Goal: Task Accomplishment & Management: Manage account settings

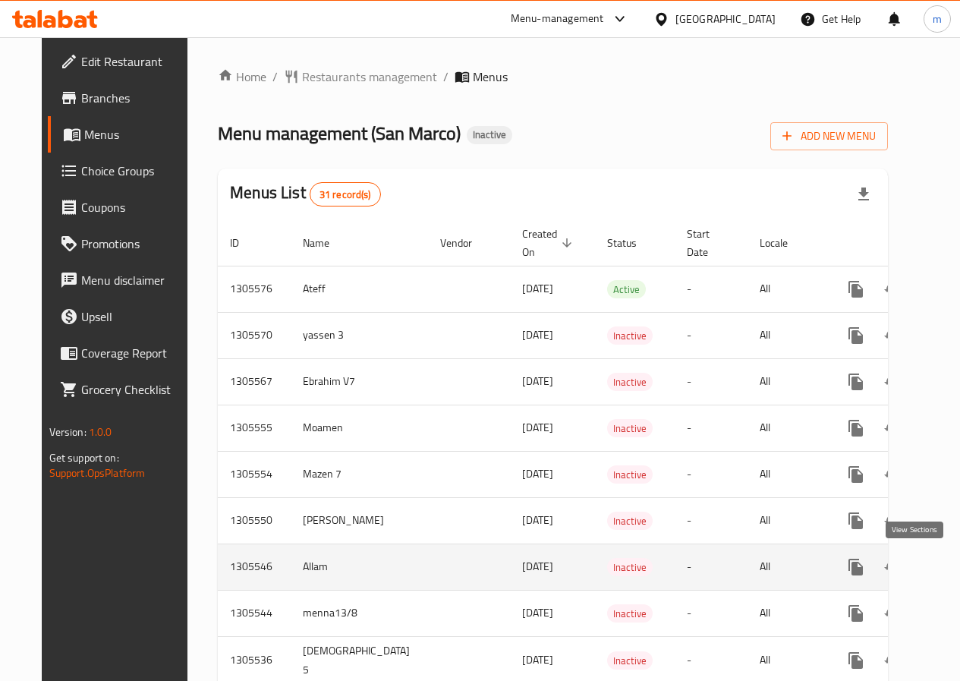
click at [956, 568] on icon "enhanced table" at bounding box center [965, 567] width 18 height 18
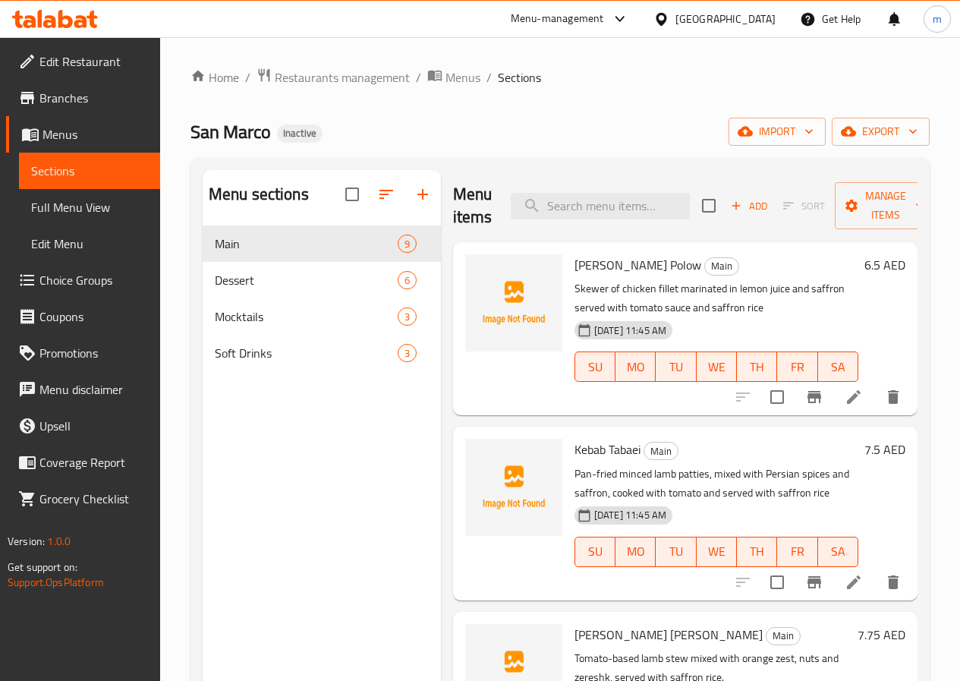
click at [83, 202] on span "Full Menu View" at bounding box center [89, 207] width 117 height 18
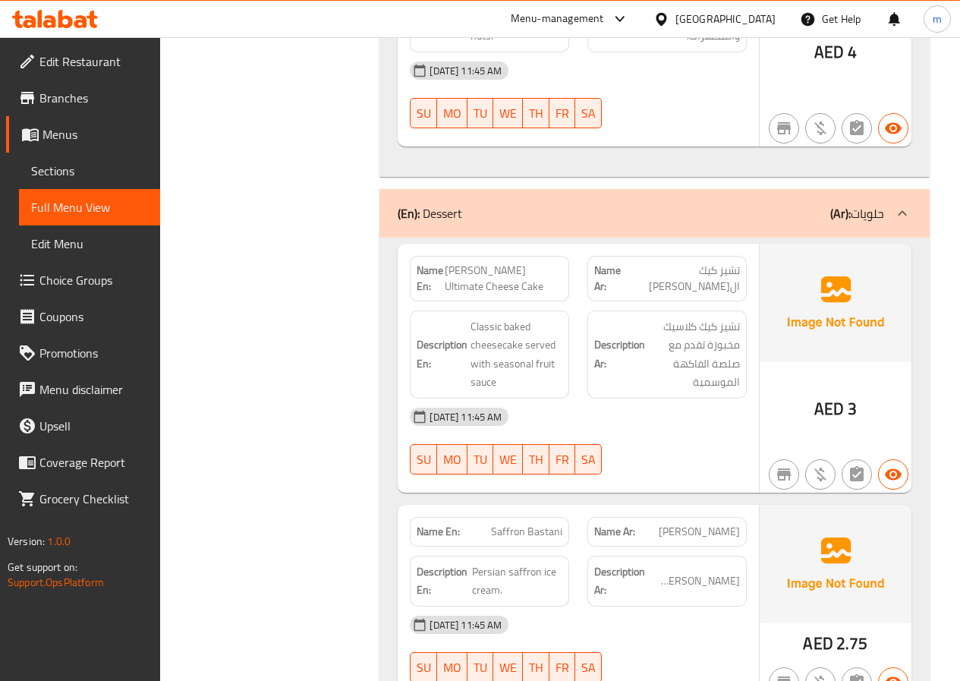
scroll to position [2732, 0]
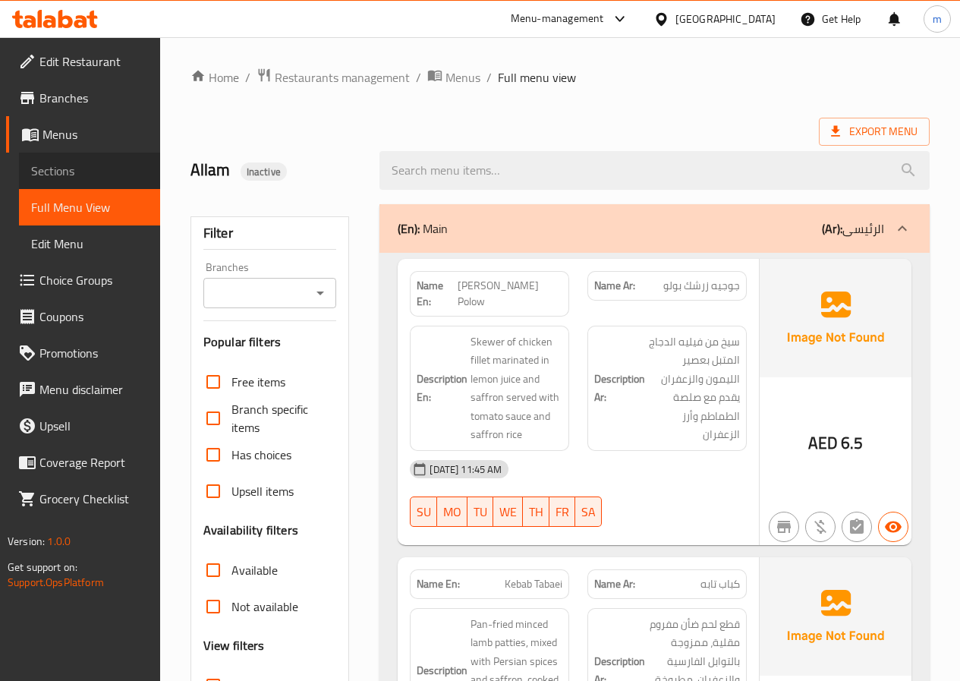
click at [71, 168] on span "Sections" at bounding box center [89, 171] width 117 height 18
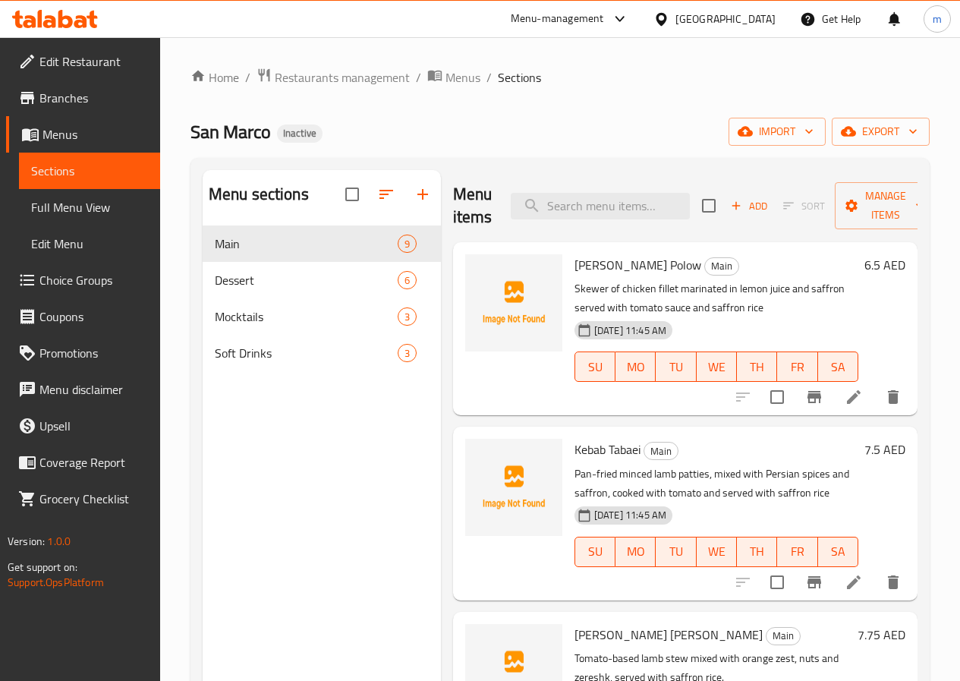
click at [845, 575] on icon at bounding box center [854, 582] width 18 height 18
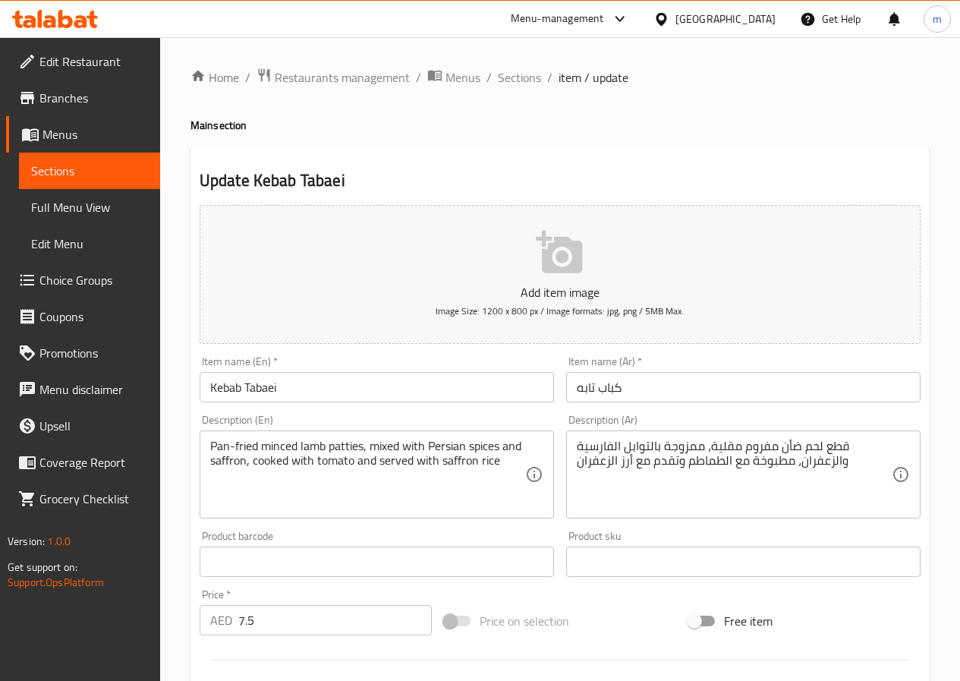
click at [810, 454] on textarea "قطع لحم ضأن مفروم مقلية، ممزوجة بالتوابل الفارسية والزعفران، مطبوخة مع الطماطم …" at bounding box center [734, 475] width 315 height 72
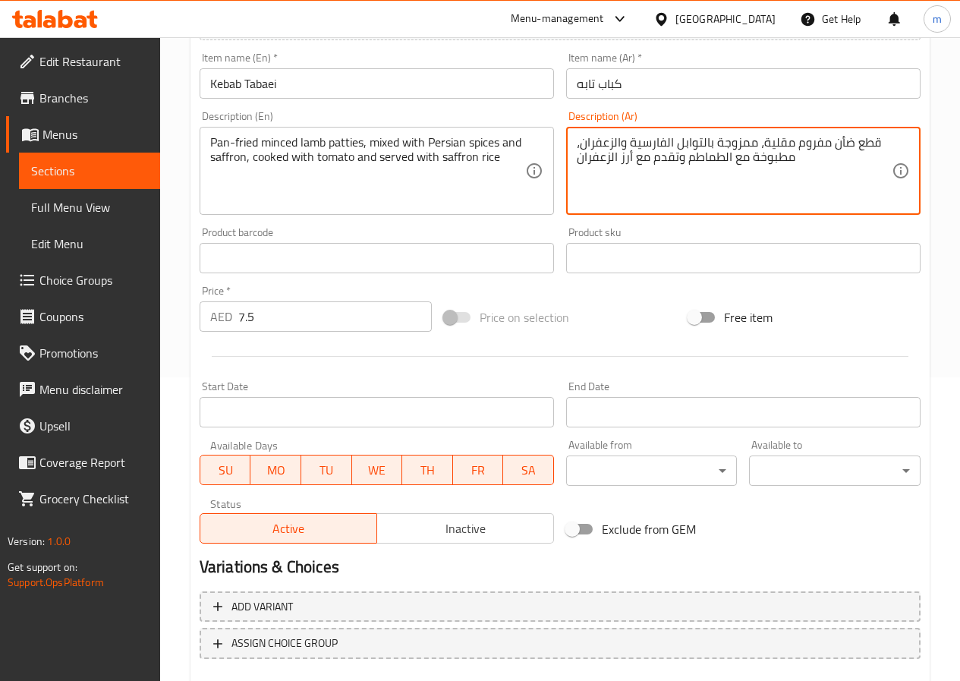
scroll to position [392, 0]
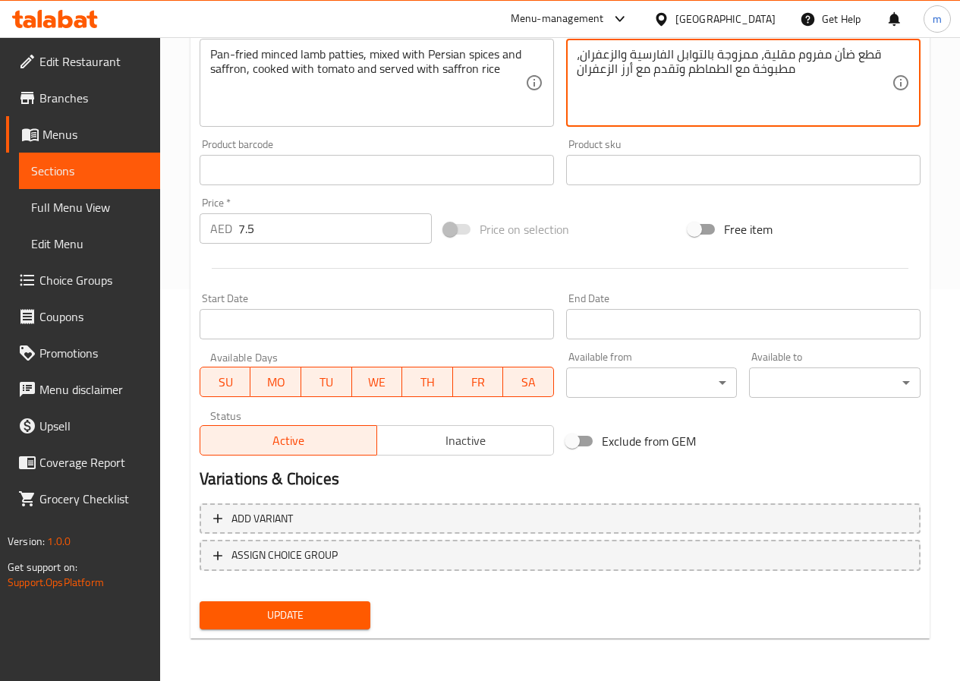
type textarea "قطع ضأن مفروم مقلية، ممزوجة بالتوابل الفارسية والزعفران، مطبوخة مع الطماطم وتقد…"
click at [232, 610] on span "Update" at bounding box center [285, 615] width 147 height 19
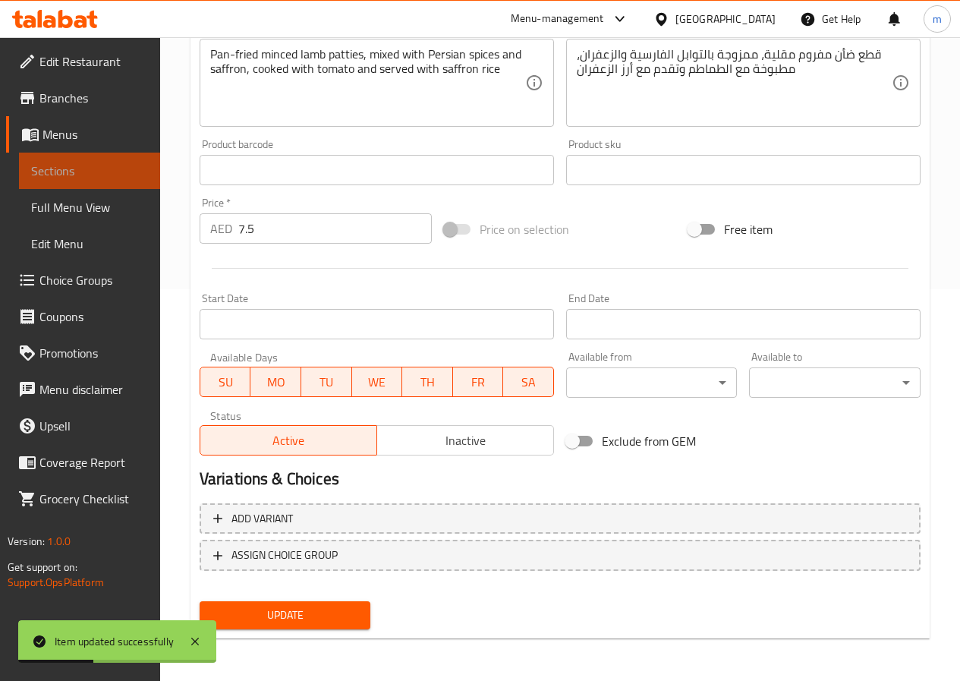
click at [96, 164] on span "Sections" at bounding box center [89, 171] width 117 height 18
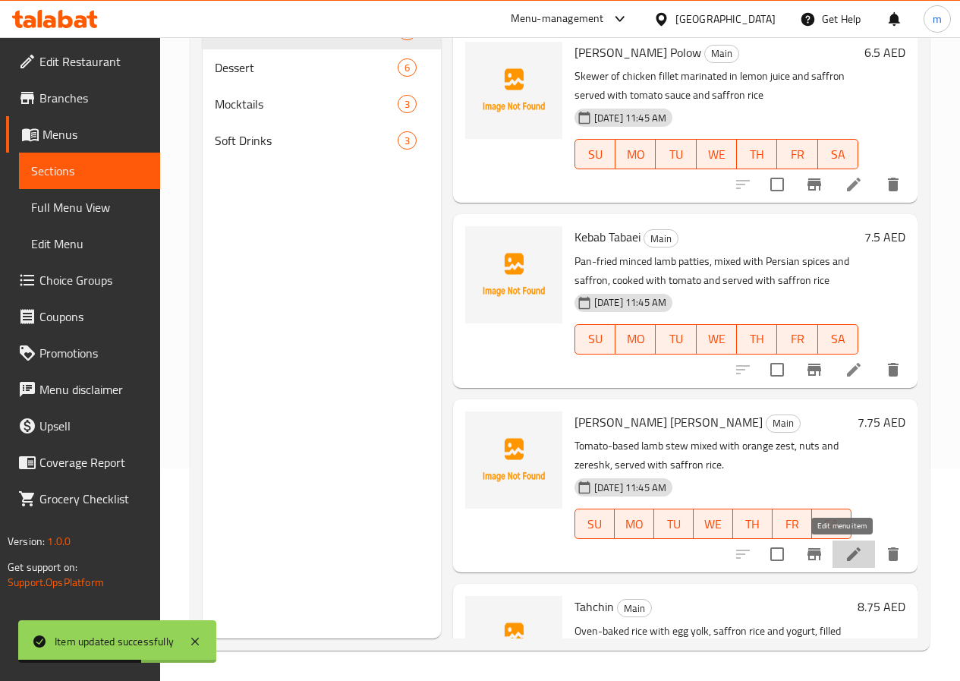
click at [847, 552] on icon at bounding box center [854, 554] width 14 height 14
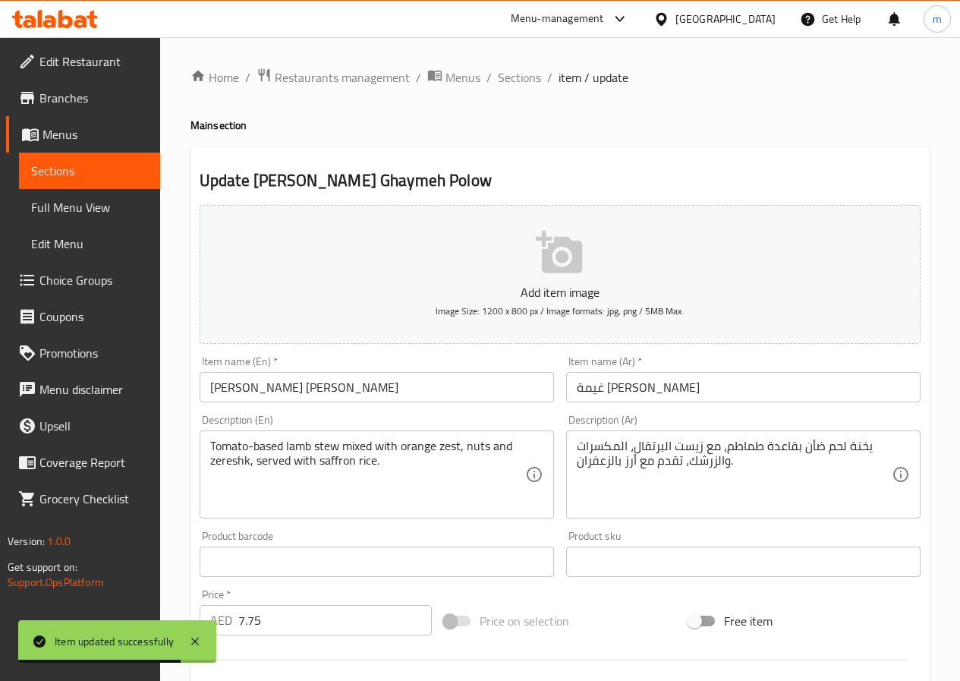
click at [839, 445] on textarea "يخنة لحم ضأن بقاعدة طماطم، مع زيست البرتقال، المكسرات والزرشك، تقدم مع أرز بالز…" at bounding box center [734, 475] width 315 height 72
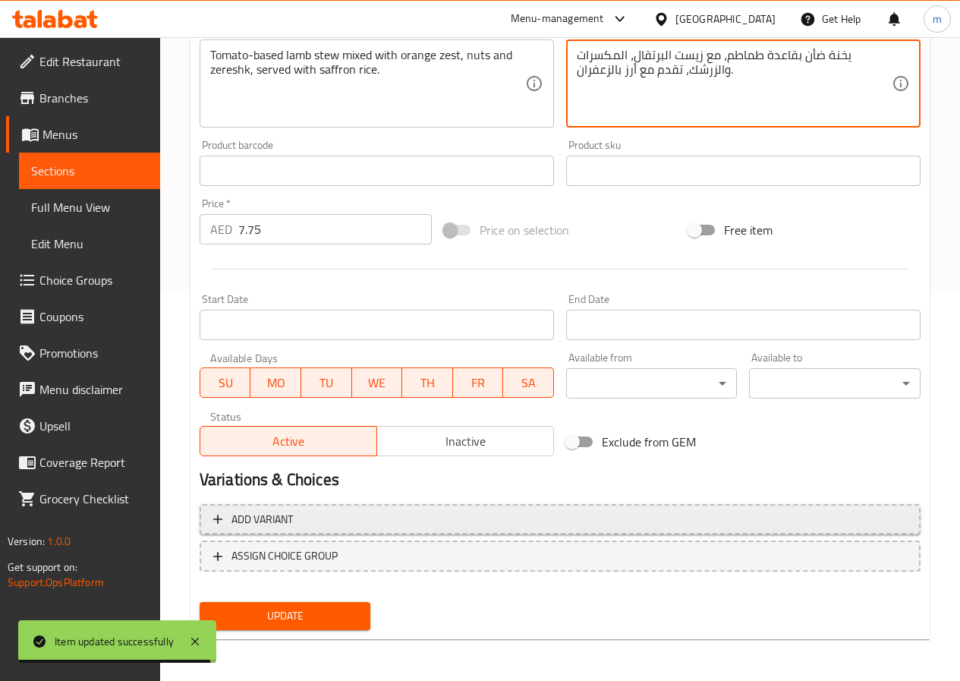
scroll to position [392, 0]
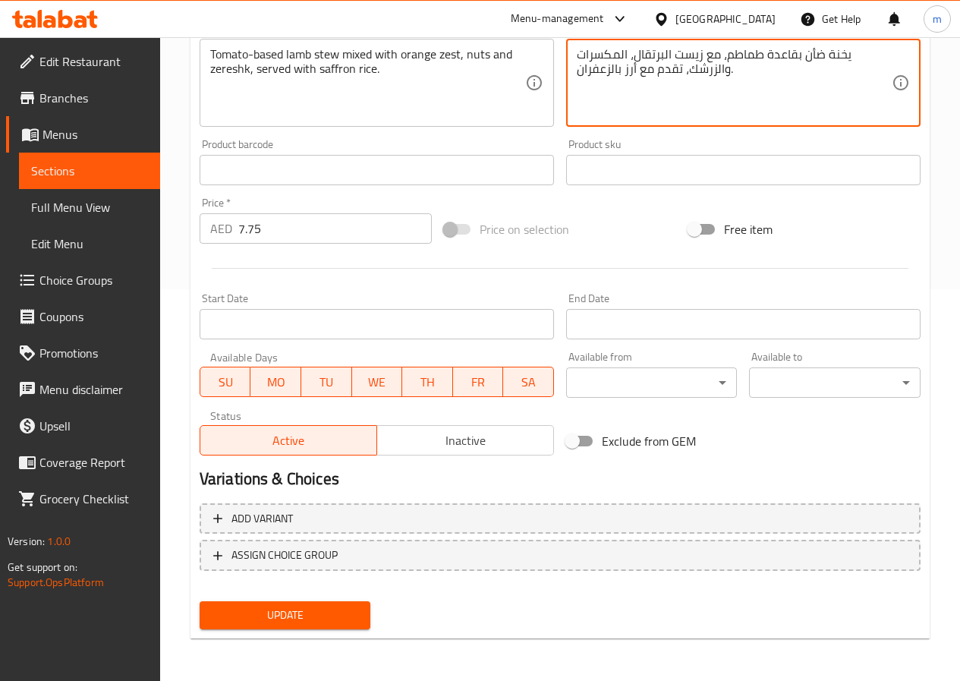
type textarea "يخنة ضأن بقاعدة طماطم، مع زيست البرتقال، المكسرات والزرشك، تقدم مع أرز بالزعفرا…"
click at [314, 612] on span "Update" at bounding box center [285, 615] width 147 height 19
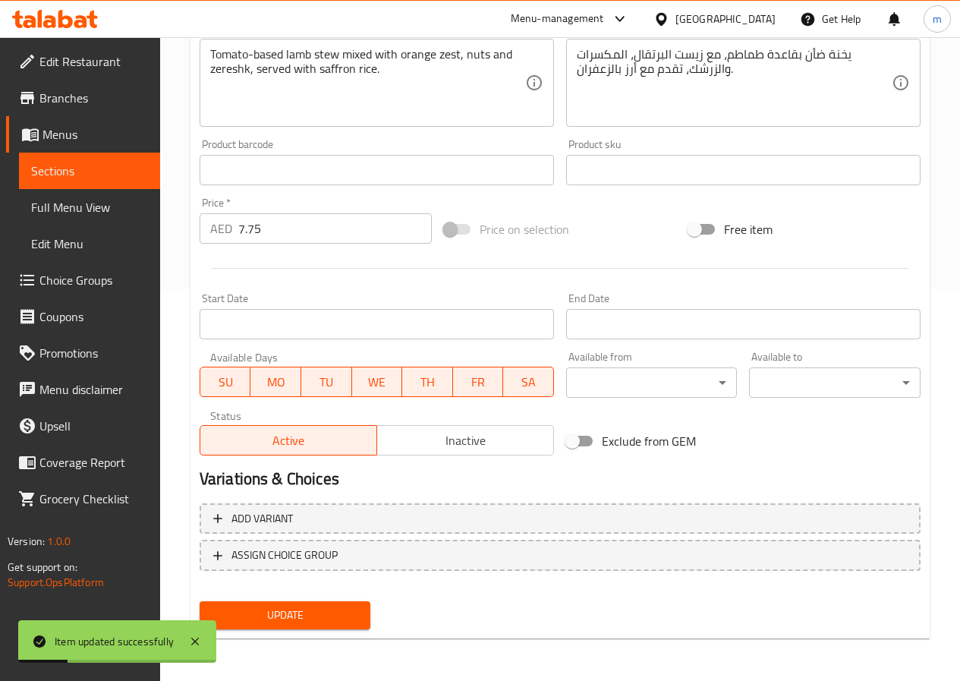
click at [103, 165] on span "Sections" at bounding box center [89, 171] width 117 height 18
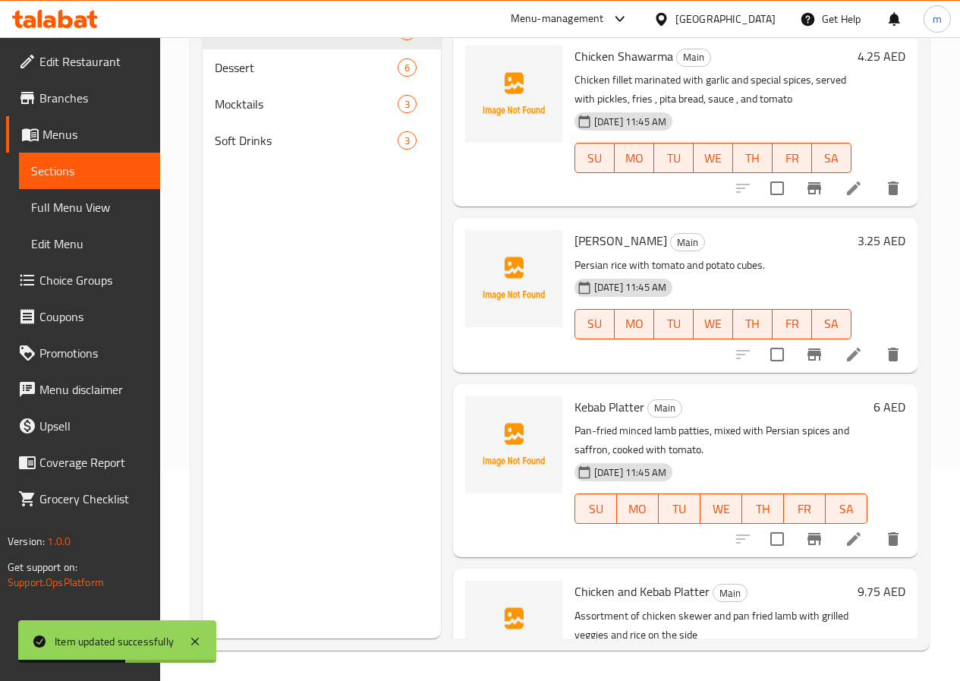
scroll to position [759, 0]
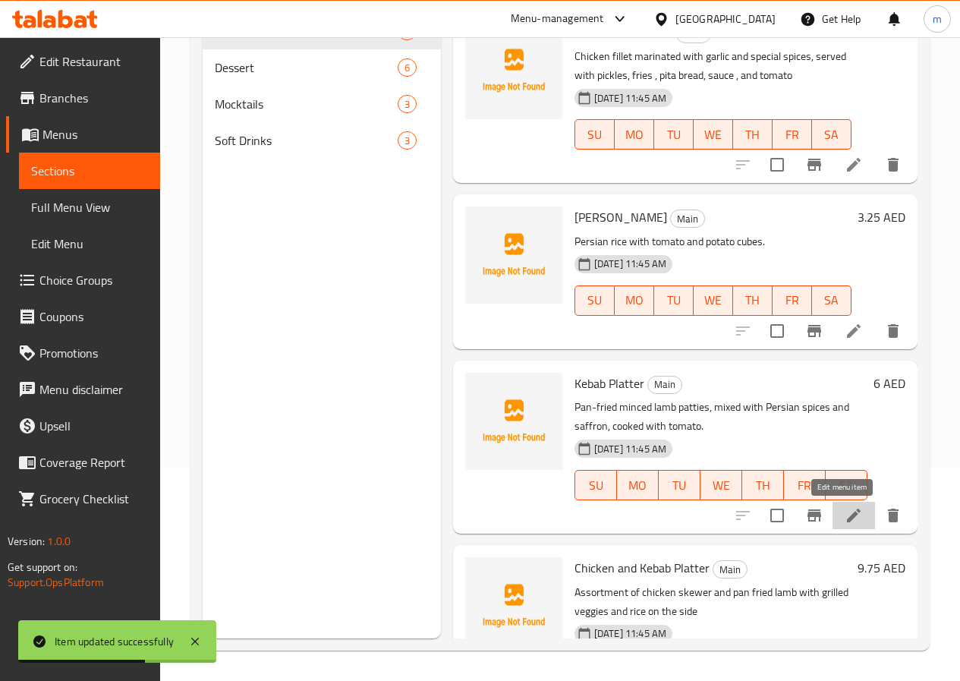
click at [847, 516] on icon at bounding box center [854, 515] width 14 height 14
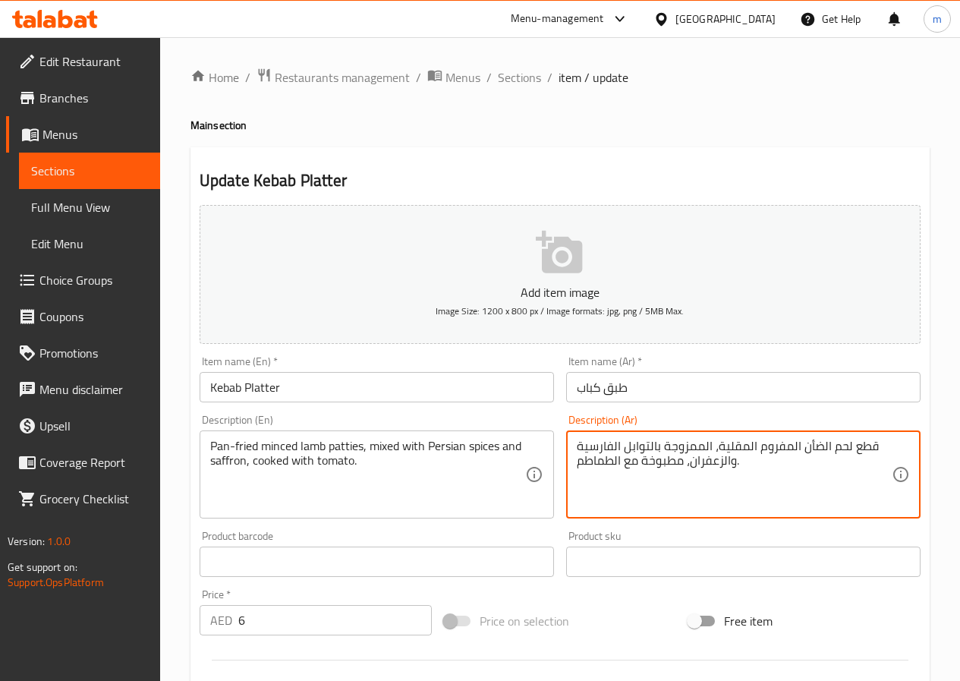
click at [832, 452] on textarea "قطع لحم الضأن المفروم المقلية، الممزوجة بالتوابل الفارسية والزعفران، مطبوخة مع …" at bounding box center [734, 475] width 315 height 72
click at [837, 445] on textarea "قطع لحم الضأن المفروم المقلية، الممزوجة بالتوابل الفارسية والزعفران، مطبوخة مع …" at bounding box center [734, 475] width 315 height 72
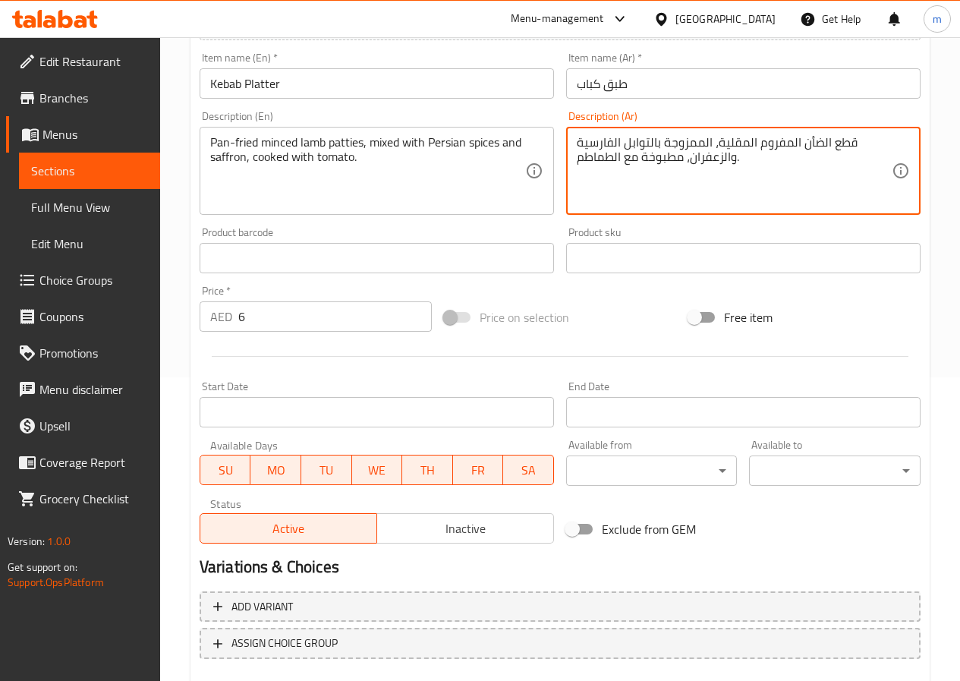
scroll to position [392, 0]
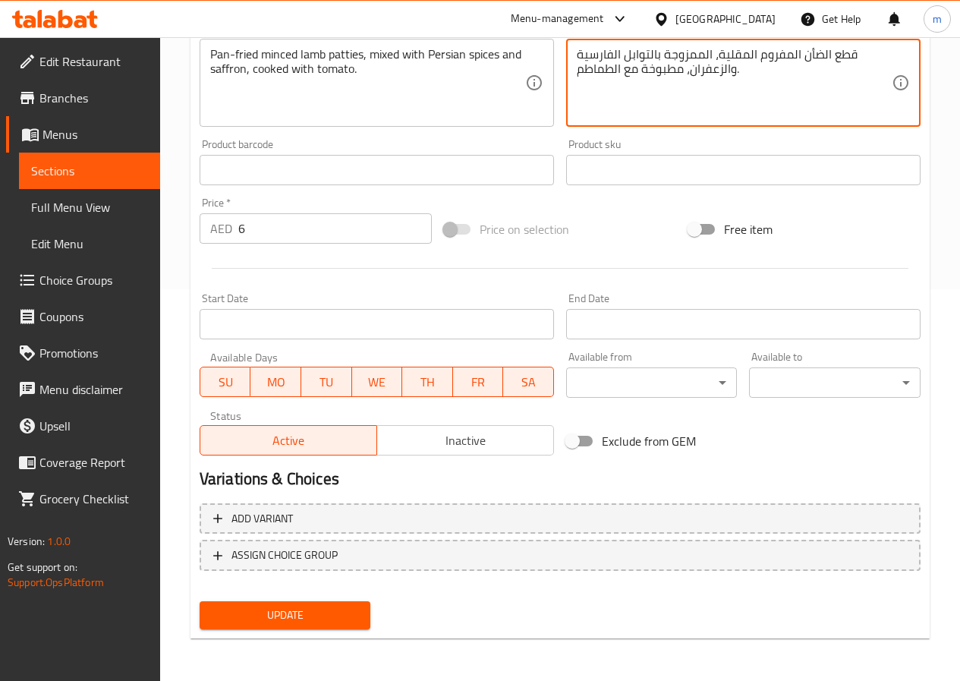
type textarea "قطع الضأن المفروم المقلية، الممزوجة بالتوابل الفارسية والزعفران، مطبوخة مع الطم…"
click at [316, 607] on span "Update" at bounding box center [285, 615] width 147 height 19
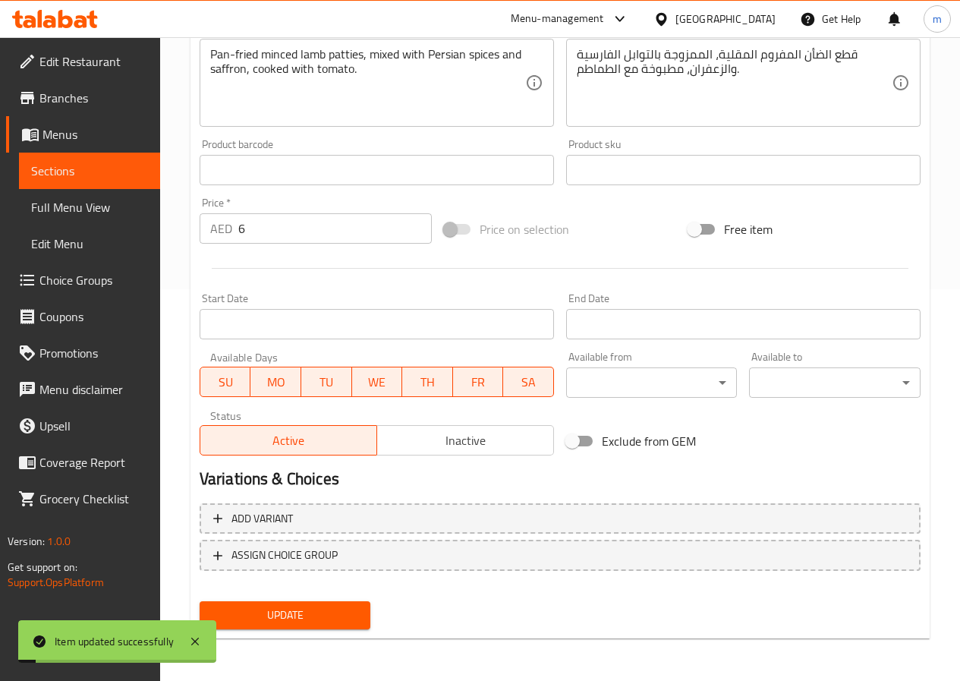
click at [97, 168] on span "Sections" at bounding box center [89, 171] width 117 height 18
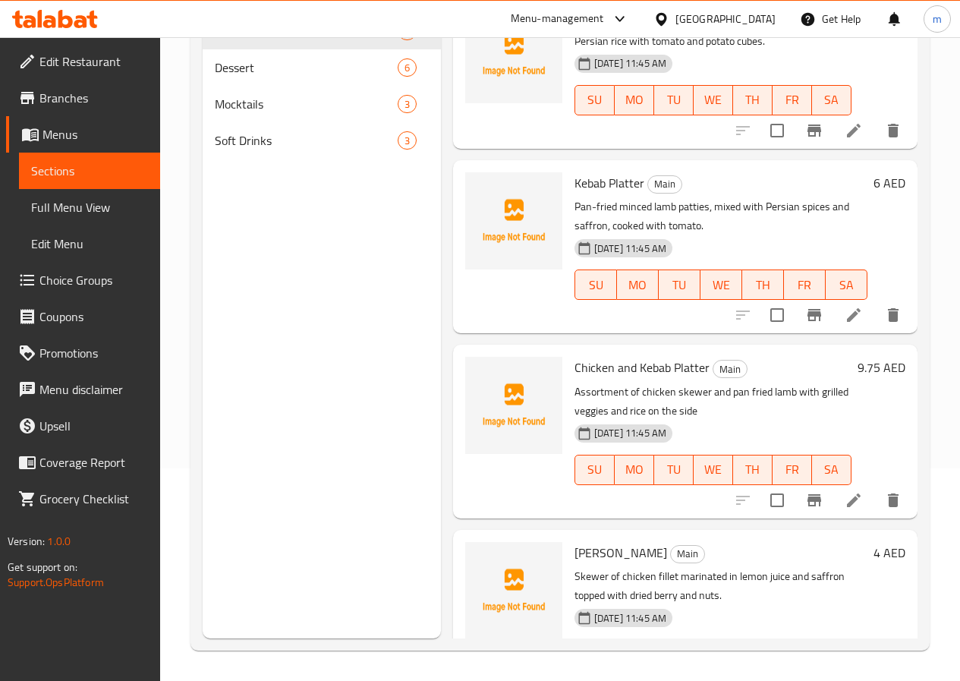
scroll to position [986, 0]
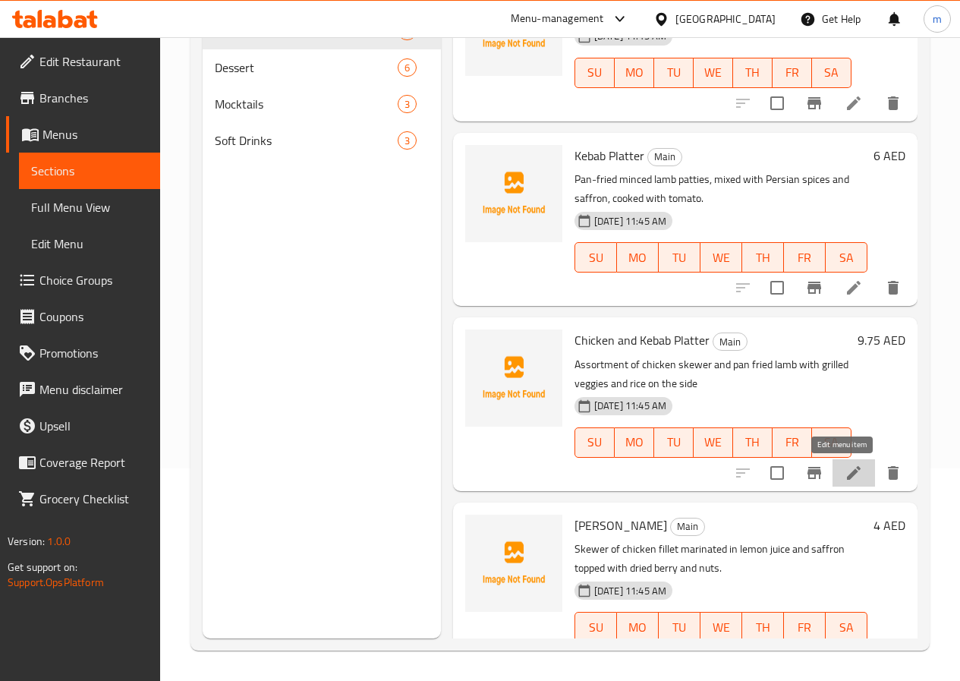
click at [847, 473] on icon at bounding box center [854, 472] width 14 height 14
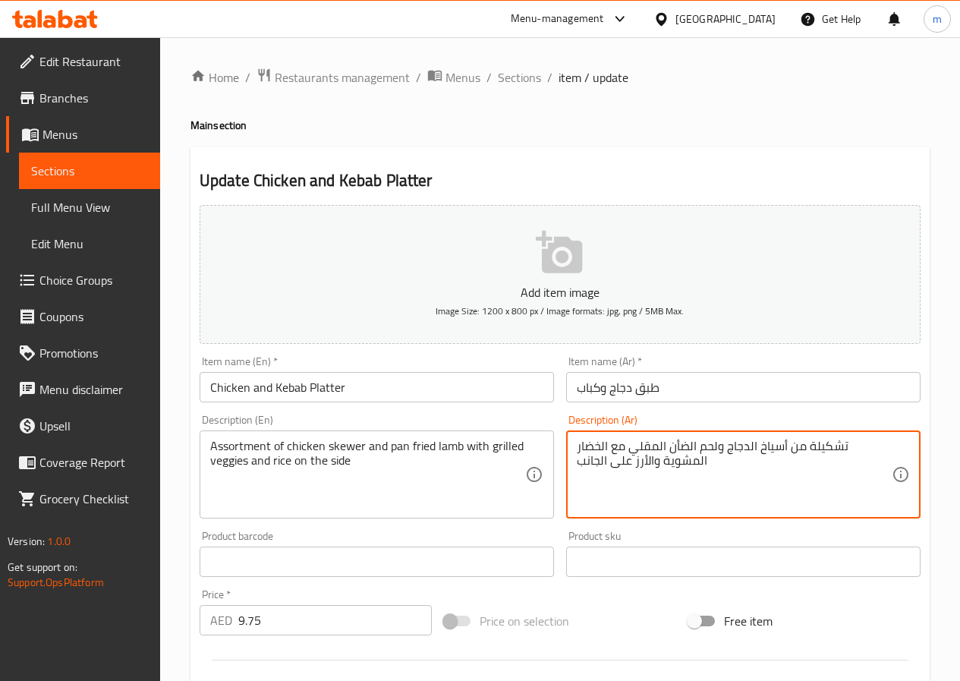
click at [750, 452] on textarea "تشكيلة من أسياخ الدجاج ولحم الضأن المقلي مع الخضار المشوية والأرز على الجانب" at bounding box center [734, 475] width 315 height 72
click at [754, 452] on textarea "تشكيلة من أسياخ الدجاج ولحم الضأن المقلي مع الخضار المشوية والأرز على الجانب" at bounding box center [734, 475] width 315 height 72
drag, startPoint x: 739, startPoint y: 443, endPoint x: 764, endPoint y: 453, distance: 26.9
click at [764, 453] on textarea "تشكيلة من أسياخ الدجاج ولحم الضأن المقلي مع الخضار المشوية والأرز على الجانب" at bounding box center [734, 475] width 315 height 72
click at [746, 448] on textarea "تشكيلة من أسياخ الدجاج ولحم الضأن المقلي مع الخضار المشوية والأرز على الجانب" at bounding box center [734, 475] width 315 height 72
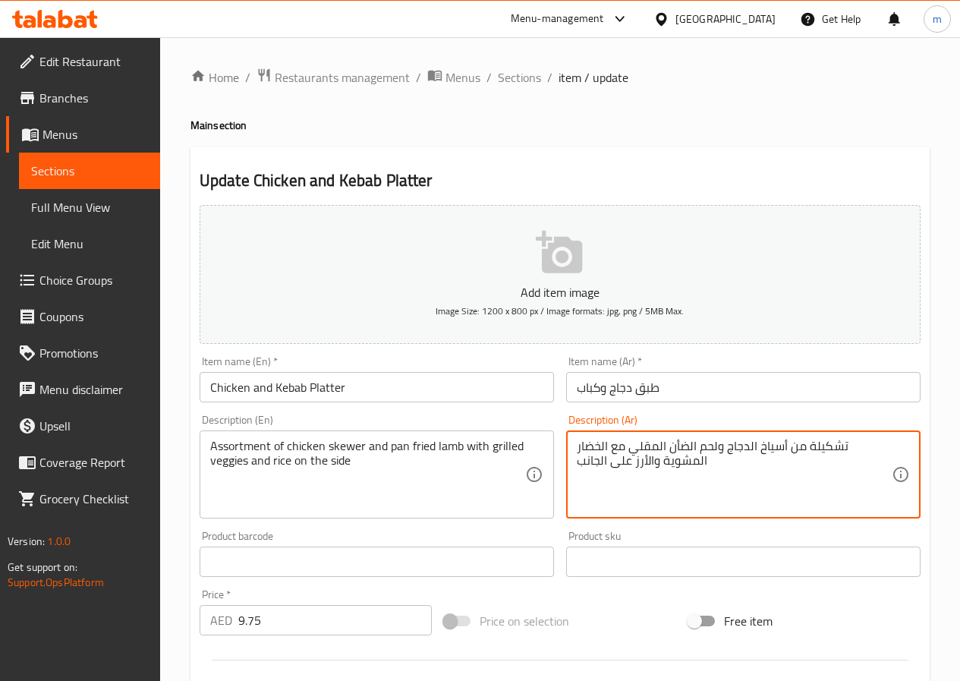
click at [741, 447] on textarea "تشكيلة من أسياخ الدجاج ولحم الضأن المقلي مع الخضار المشوية والأرز على الجانب" at bounding box center [734, 475] width 315 height 72
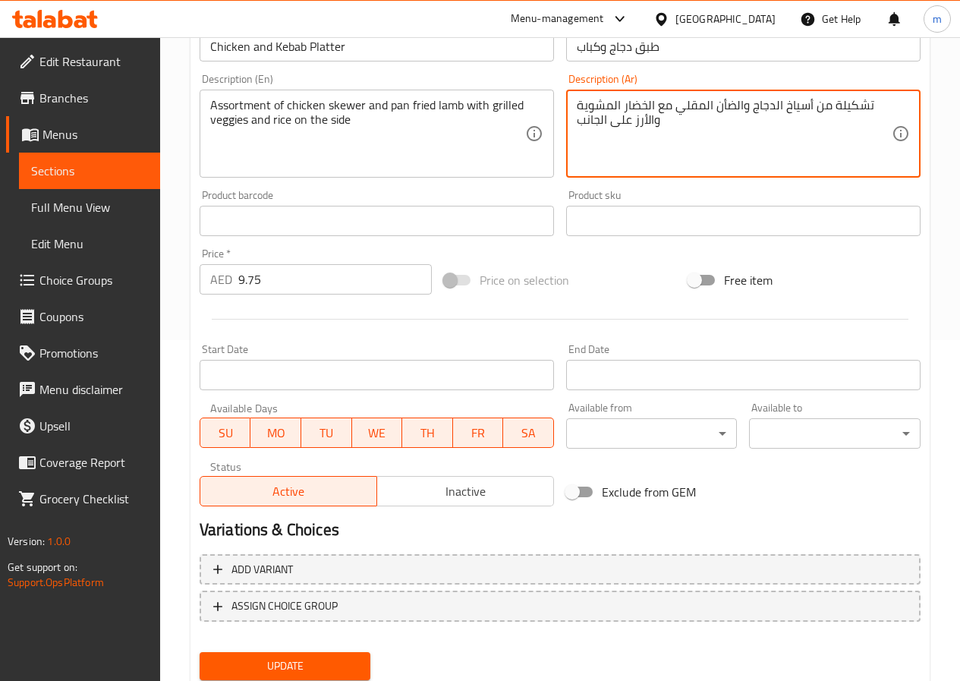
scroll to position [392, 0]
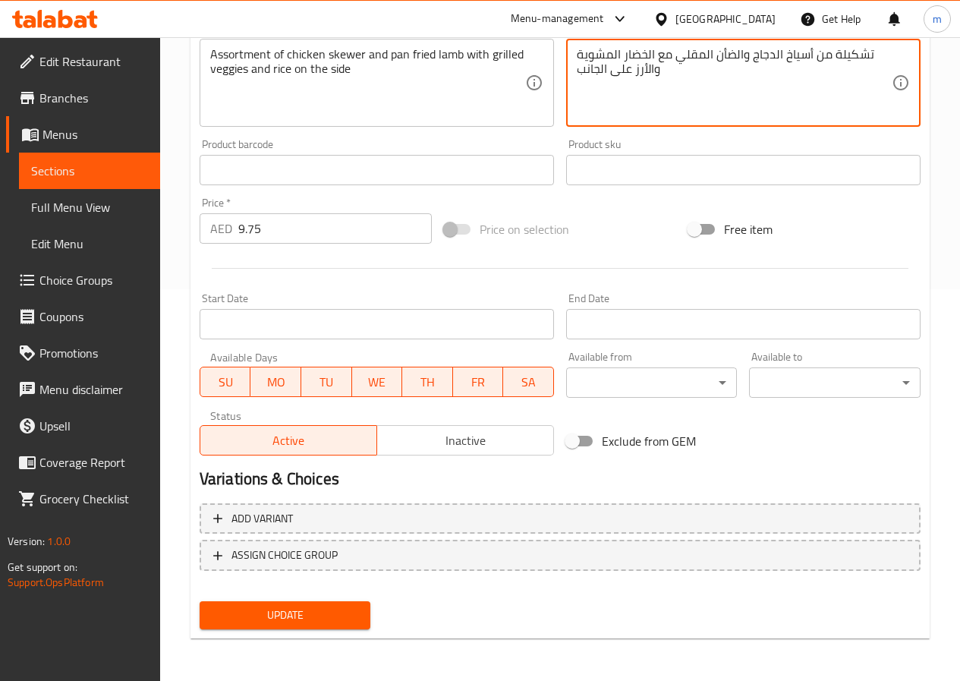
type textarea "تشكيلة من أسياخ الدجاج والضأن المقلي مع الخضار المشوية والأرز على الجانب"
click at [282, 622] on span "Update" at bounding box center [285, 615] width 147 height 19
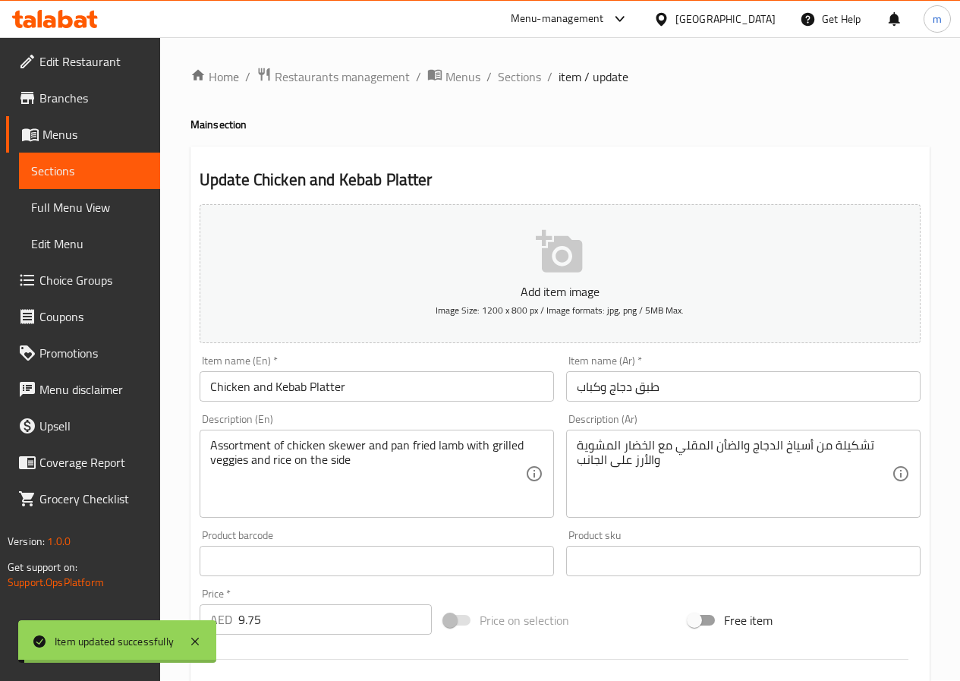
scroll to position [0, 0]
click at [87, 163] on span "Sections" at bounding box center [89, 171] width 117 height 18
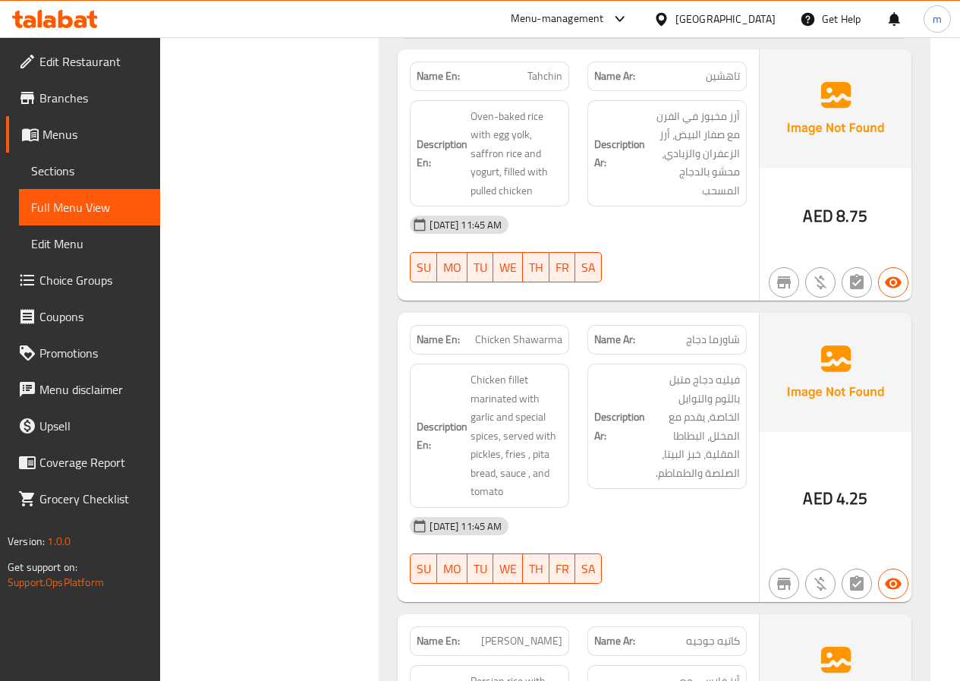
scroll to position [1138, 0]
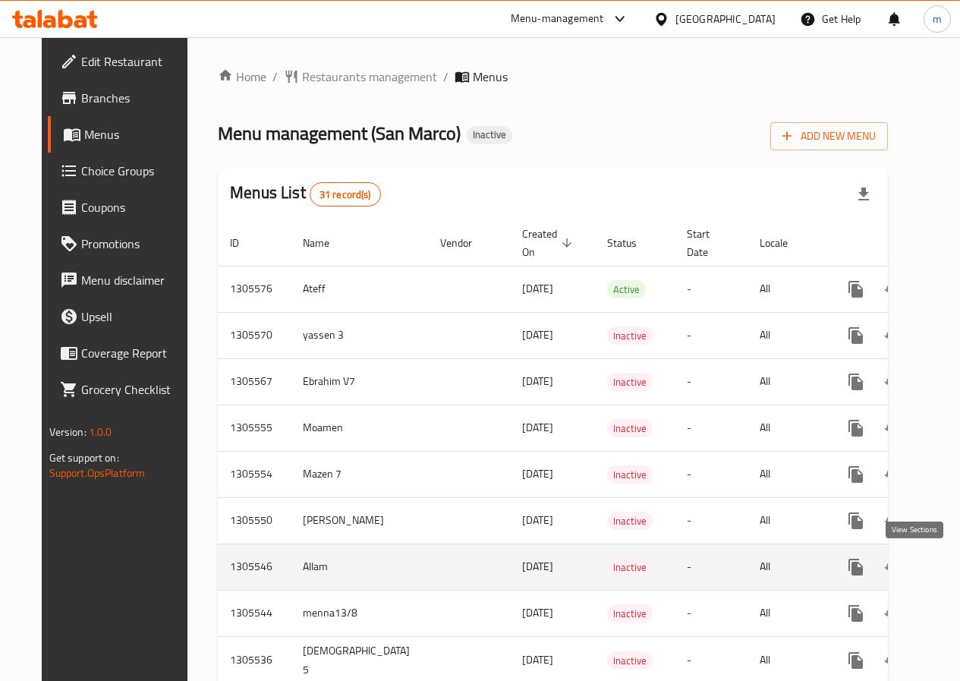
click at [956, 563] on icon "enhanced table" at bounding box center [965, 567] width 18 height 18
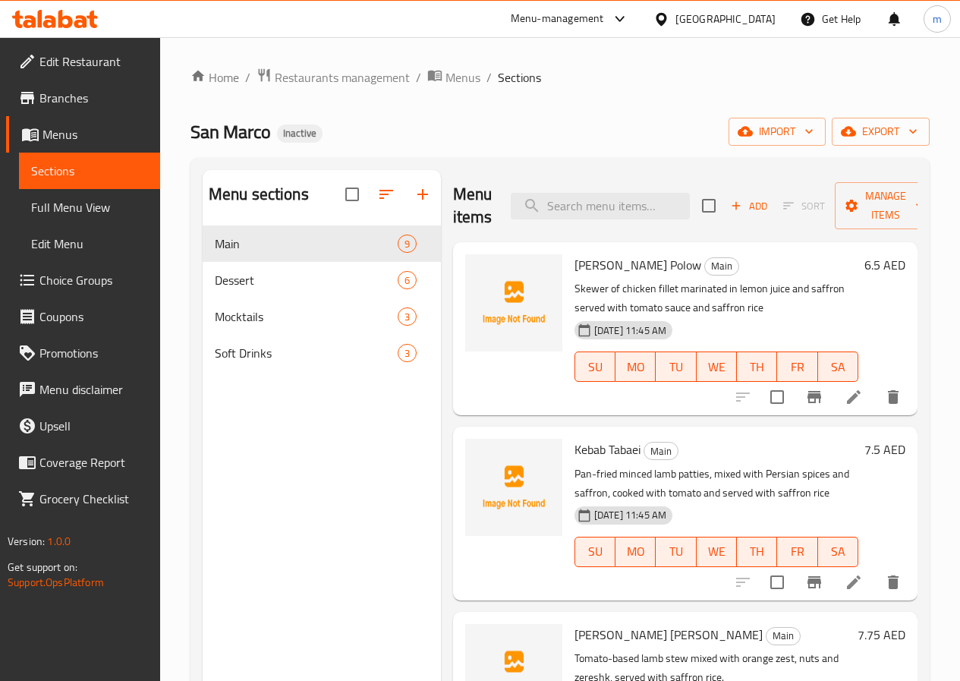
click at [88, 207] on span "Full Menu View" at bounding box center [89, 207] width 117 height 18
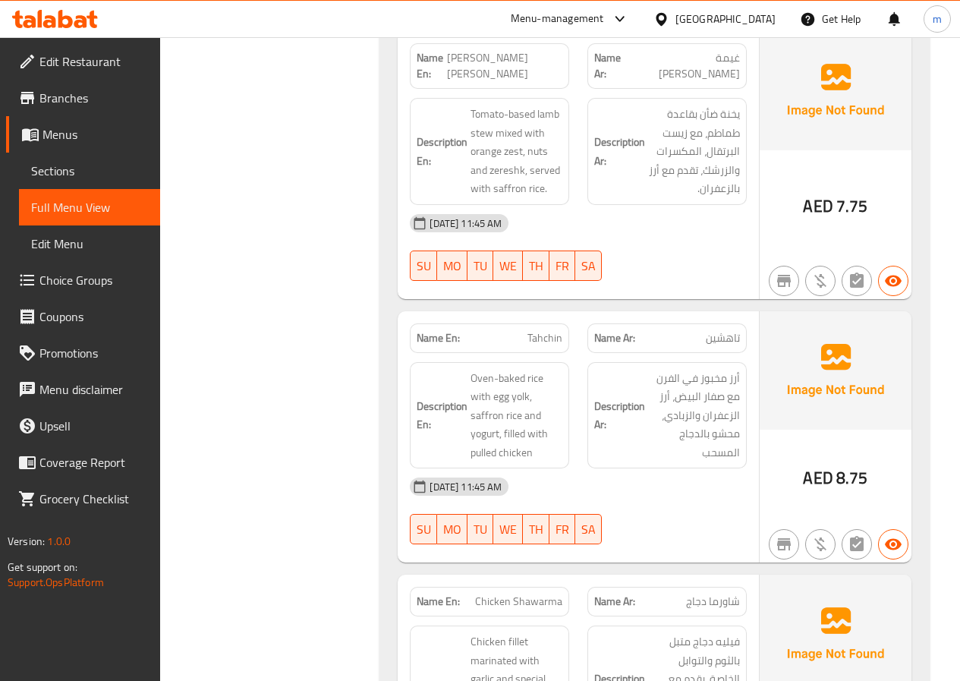
scroll to position [759, 0]
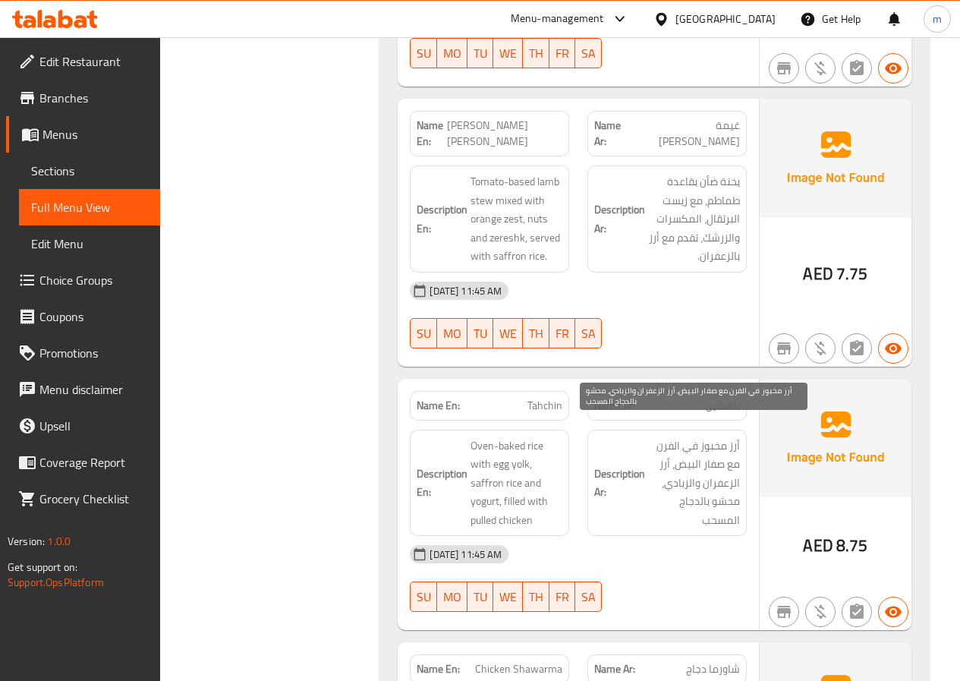
click at [722, 504] on span "أرز مخبوز في الفرن مع صفار البيض، أرز الزعفران والزبادي، محشو بالدجاج المسحب" at bounding box center [694, 482] width 92 height 93
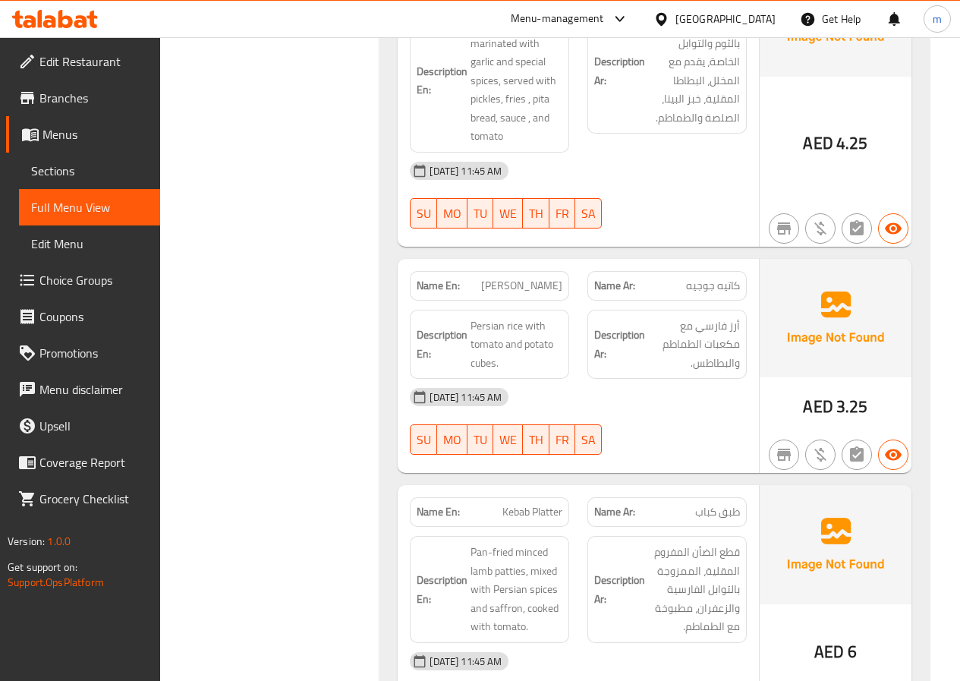
scroll to position [1442, 0]
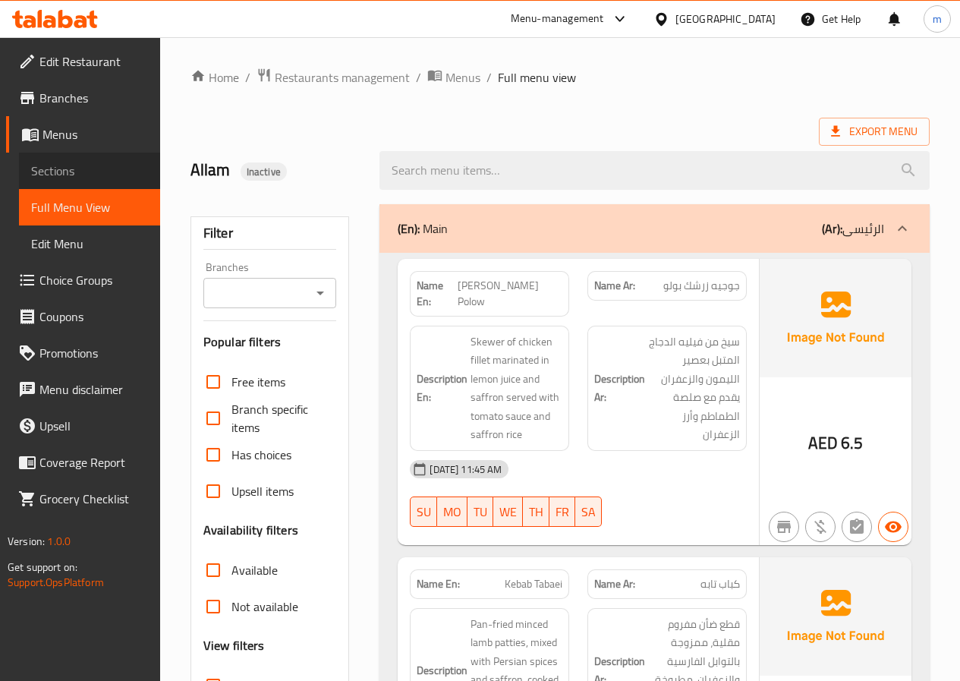
click at [49, 171] on span "Sections" at bounding box center [89, 171] width 117 height 18
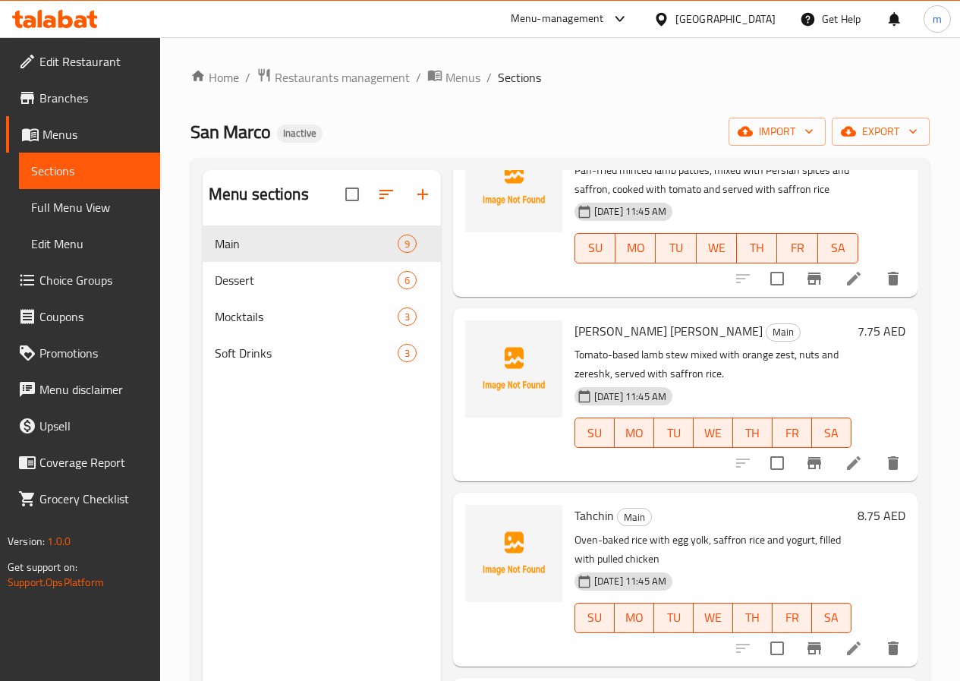
scroll to position [455, 0]
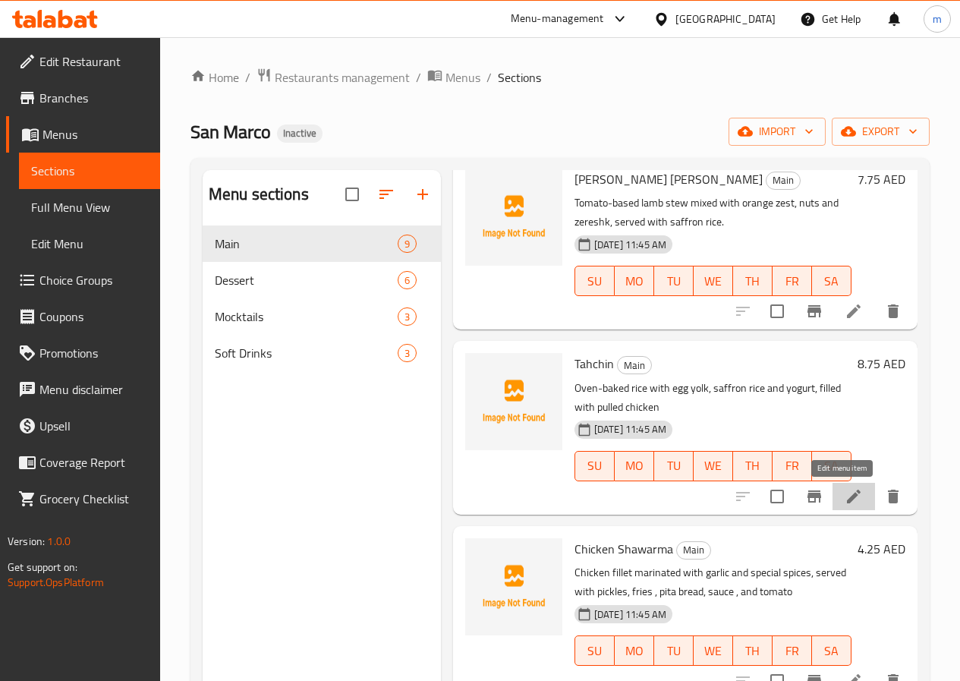
click at [845, 503] on icon at bounding box center [854, 496] width 18 height 18
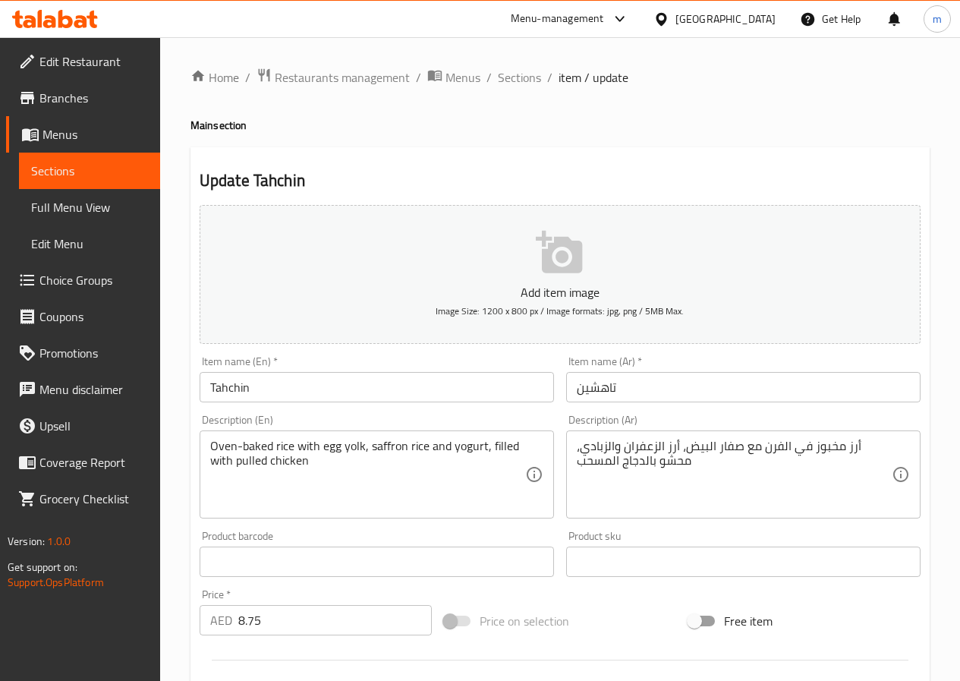
click at [575, 463] on div "أرز مخبوز في الفرن مع صفار البيض، أرز الزعفران والزبادي، محشو بالدجاج المسحب De…" at bounding box center [743, 474] width 354 height 88
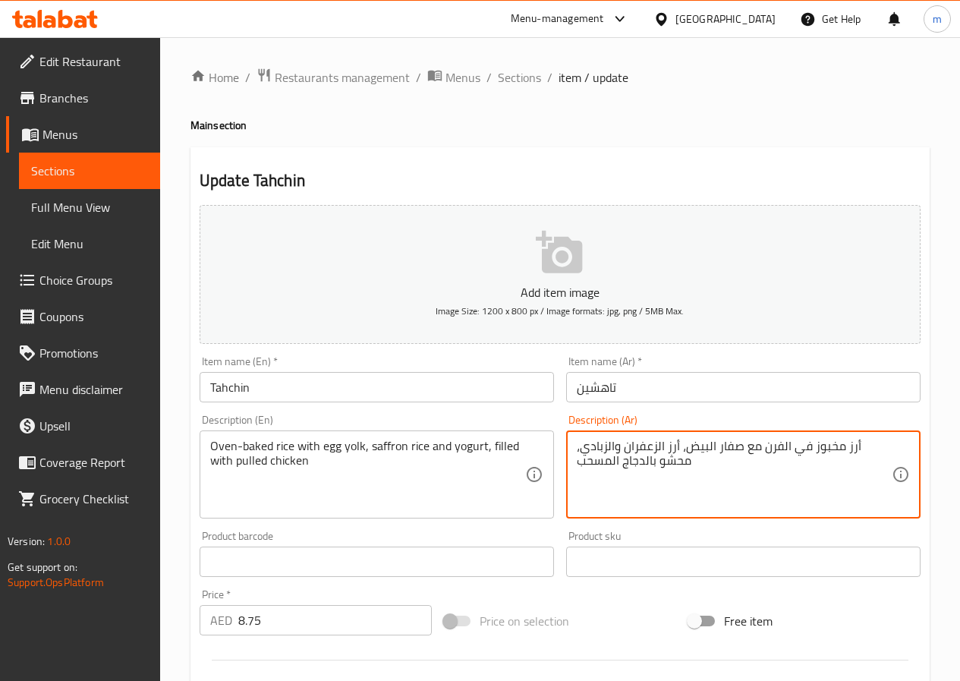
click at [581, 464] on textarea "أرز مخبوز في الفرن مع صفار البيض، أرز الزعفران والزبادي، محشو بالدجاج المسحب" at bounding box center [734, 475] width 315 height 72
click at [588, 466] on textarea "أرز مخبوز في الفرن مع صفار البيض، أرز الزعفران والزبادي، محشو بالدجاج المسحب" at bounding box center [734, 475] width 315 height 72
click at [590, 466] on textarea "أرز مخبوز في الفرن مع صفار البيض، أرز الزعفران والزبادي، محشو بالدجاج المسحب" at bounding box center [734, 475] width 315 height 72
click at [603, 462] on textarea "أرز مخبوز في الفرن مع صفار البيض، أرز الزعفران والزبادي، محشو بالدجاج المسحب" at bounding box center [734, 475] width 315 height 72
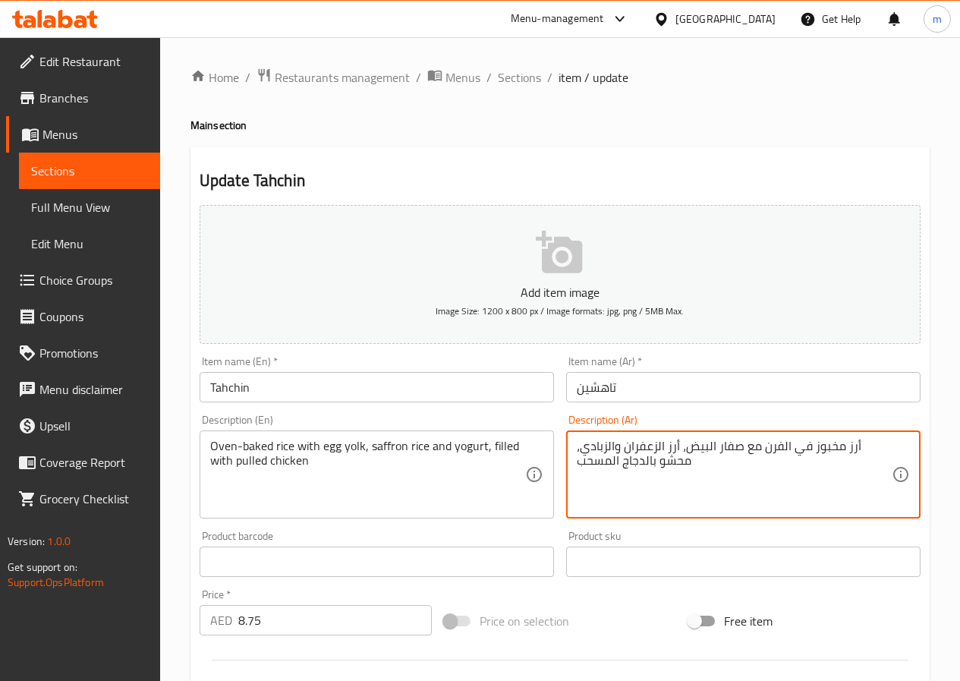
click at [603, 462] on textarea "أرز مخبوز في الفرن مع صفار البيض، أرز الزعفران والزبادي، محشو بالدجاج المسحب" at bounding box center [734, 475] width 315 height 72
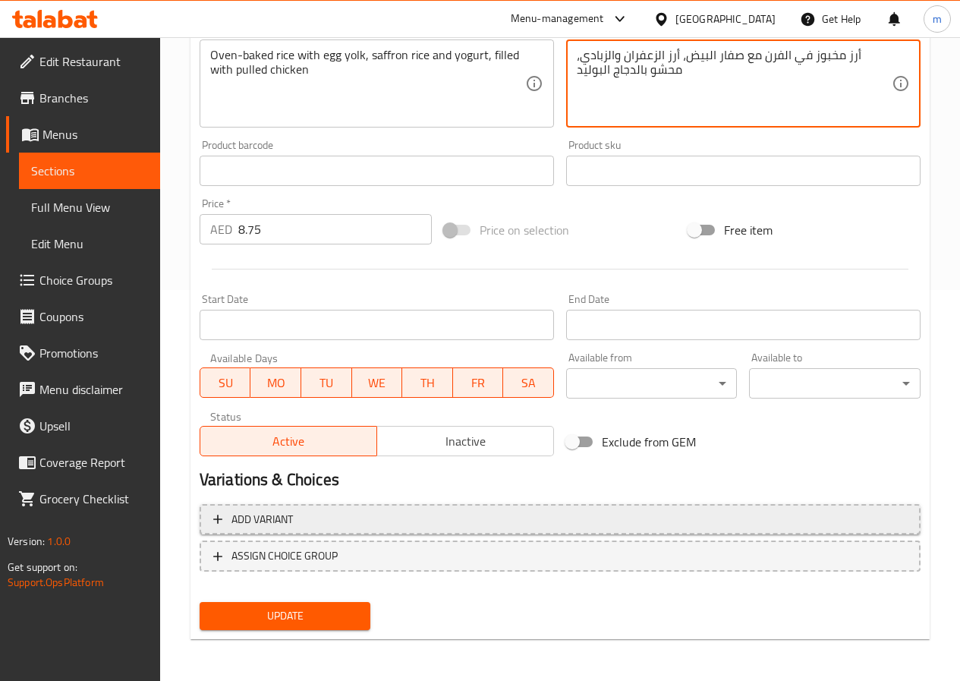
scroll to position [392, 0]
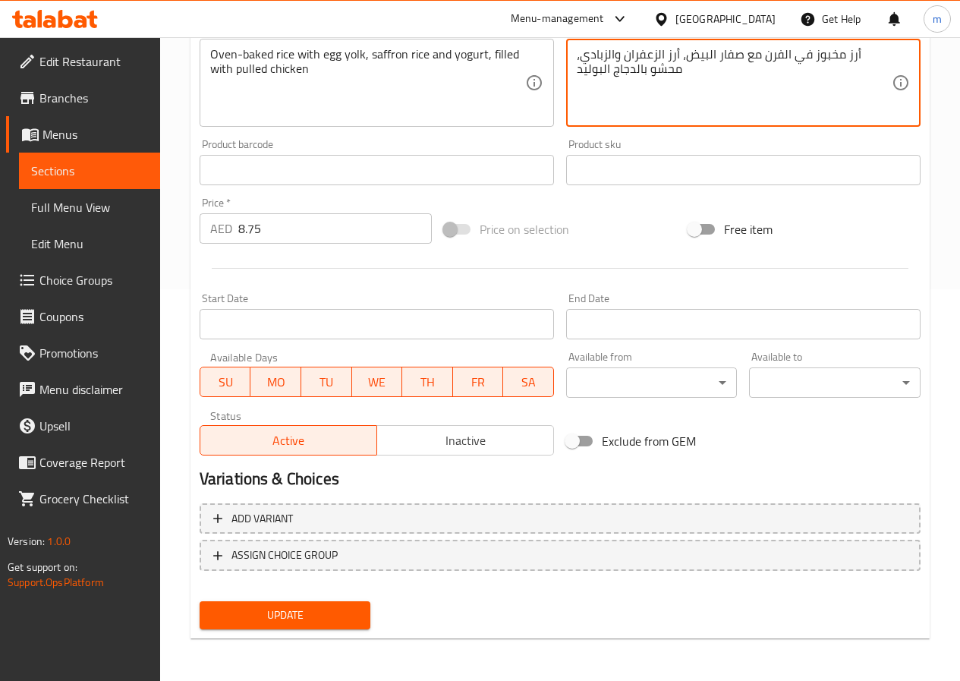
type textarea "أرز مخبوز في الفرن مع صفار البيض، أرز الزعفران والزبادي، محشو بالدجاج البوليد"
click at [309, 619] on span "Update" at bounding box center [285, 615] width 147 height 19
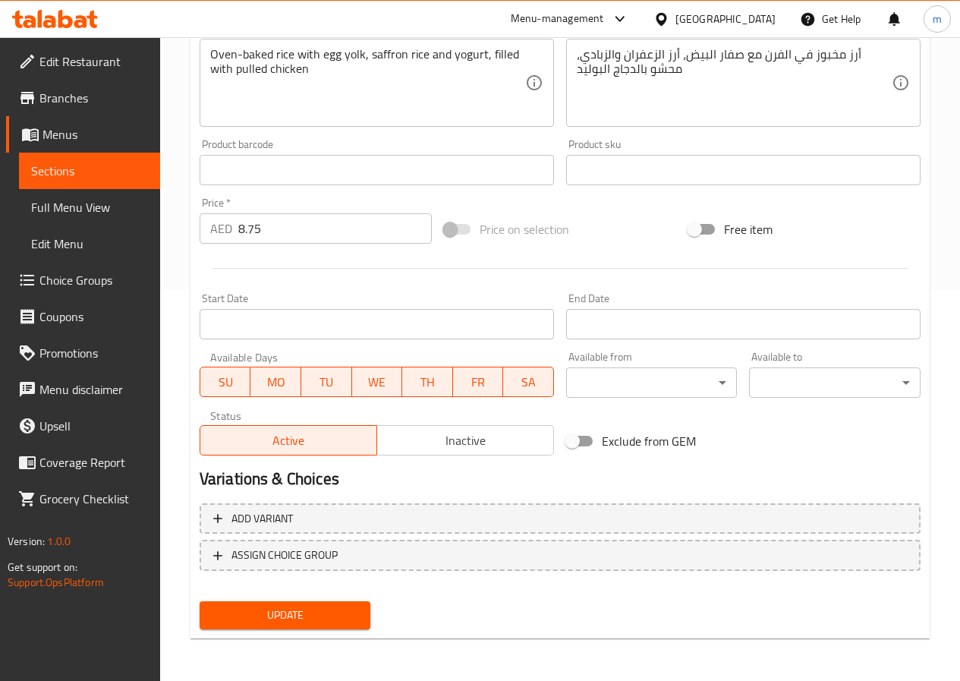
click at [104, 167] on span "Sections" at bounding box center [89, 171] width 117 height 18
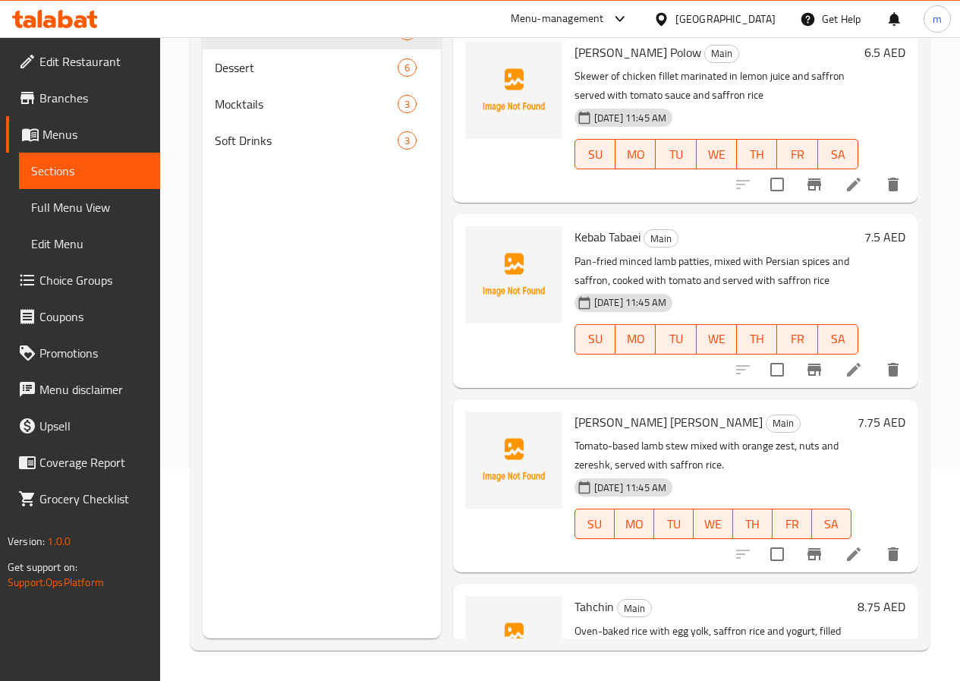
scroll to position [212, 0]
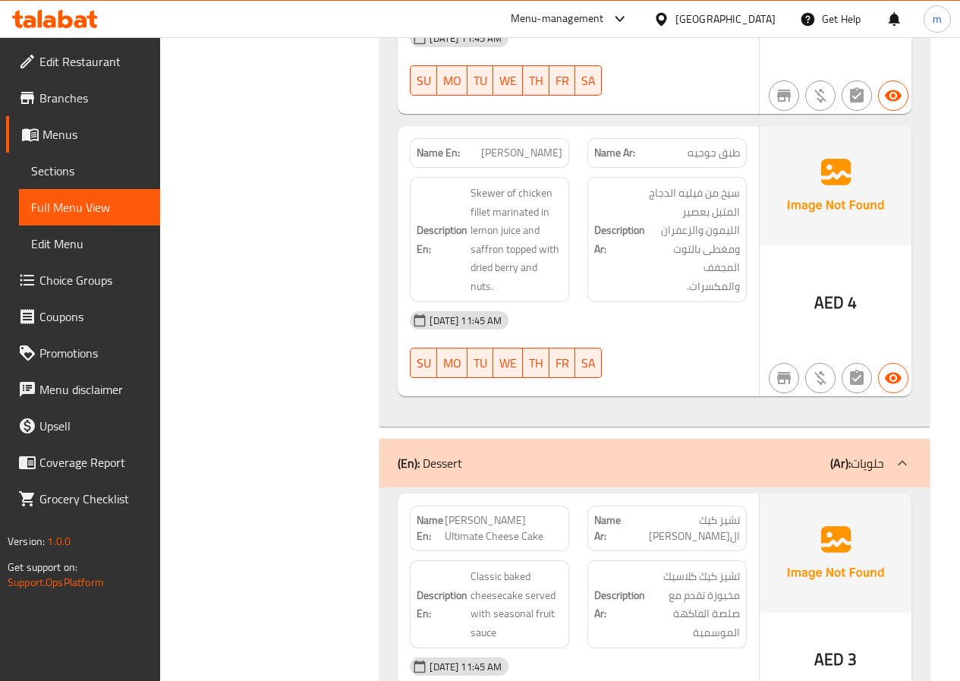
scroll to position [2352, 0]
